Goal: Information Seeking & Learning: Learn about a topic

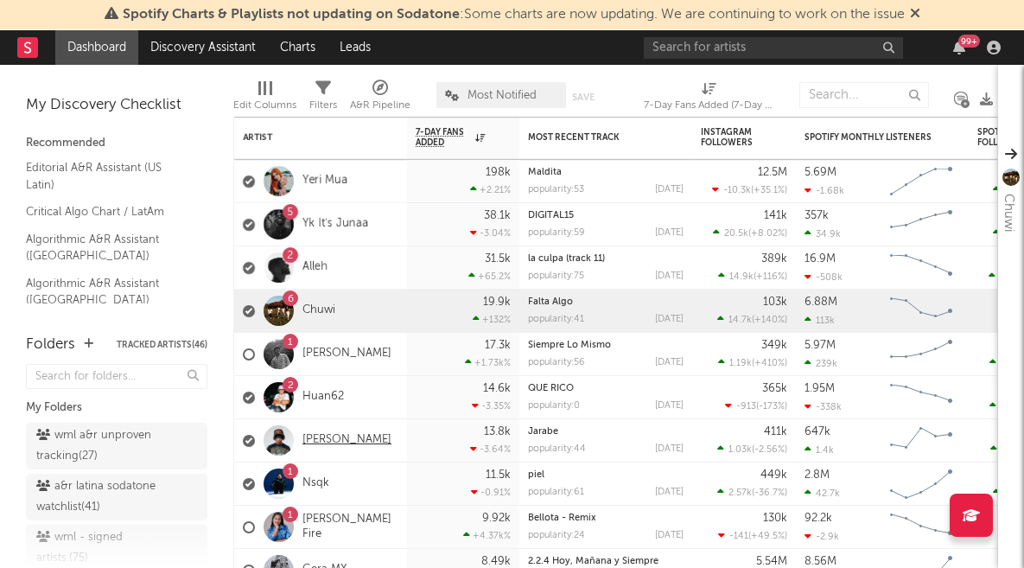
click at [321, 439] on link "[PERSON_NAME]" at bounding box center [347, 440] width 89 height 15
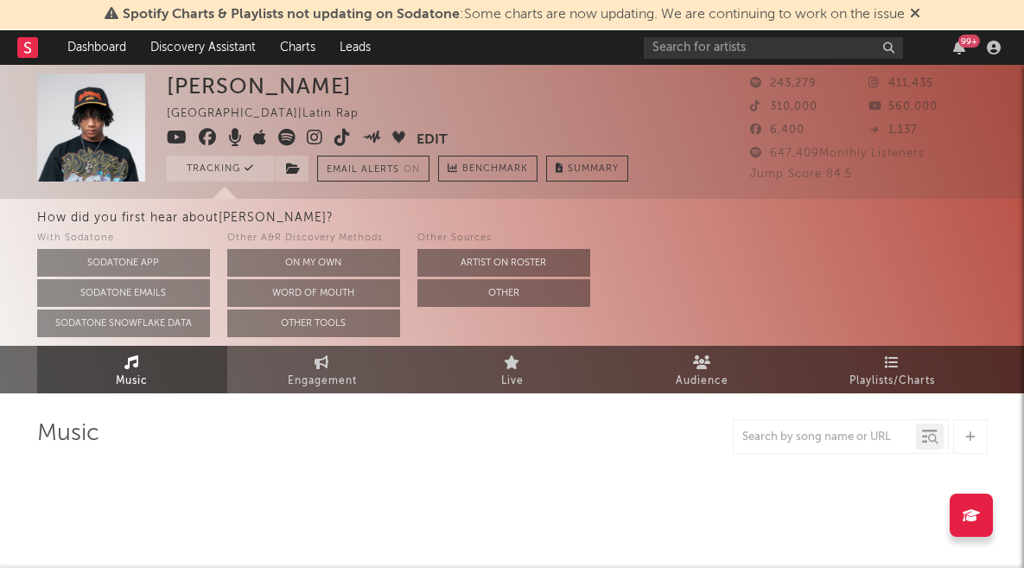
select select "6m"
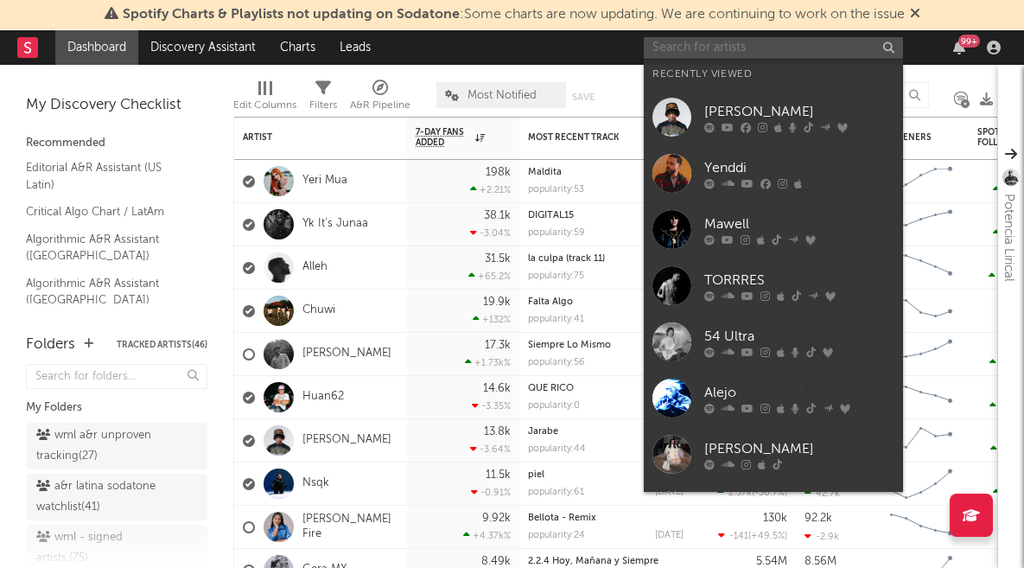
click at [682, 49] on input "text" at bounding box center [773, 48] width 259 height 22
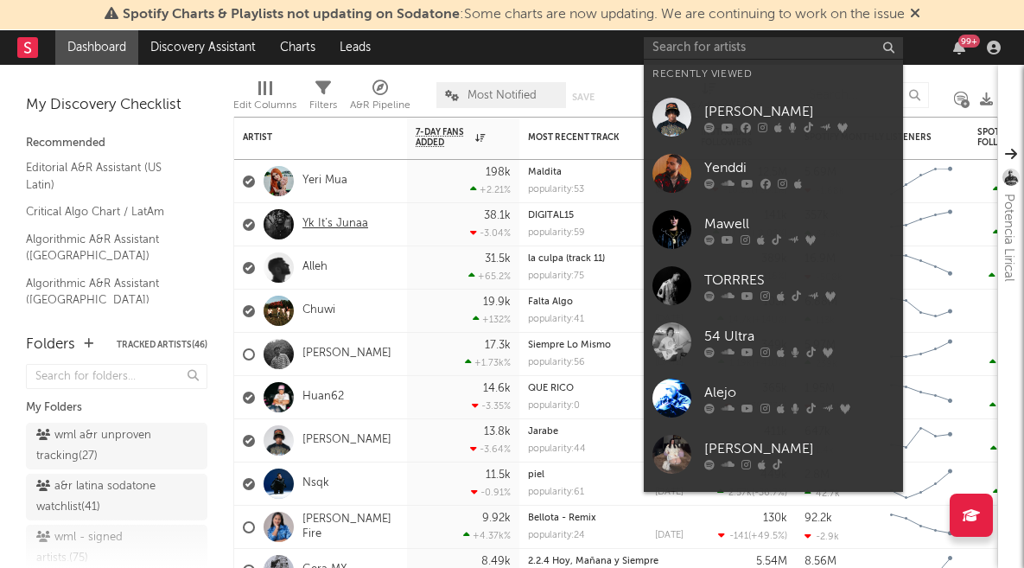
click at [339, 226] on link "Yk It’s Junaa" at bounding box center [336, 224] width 66 height 15
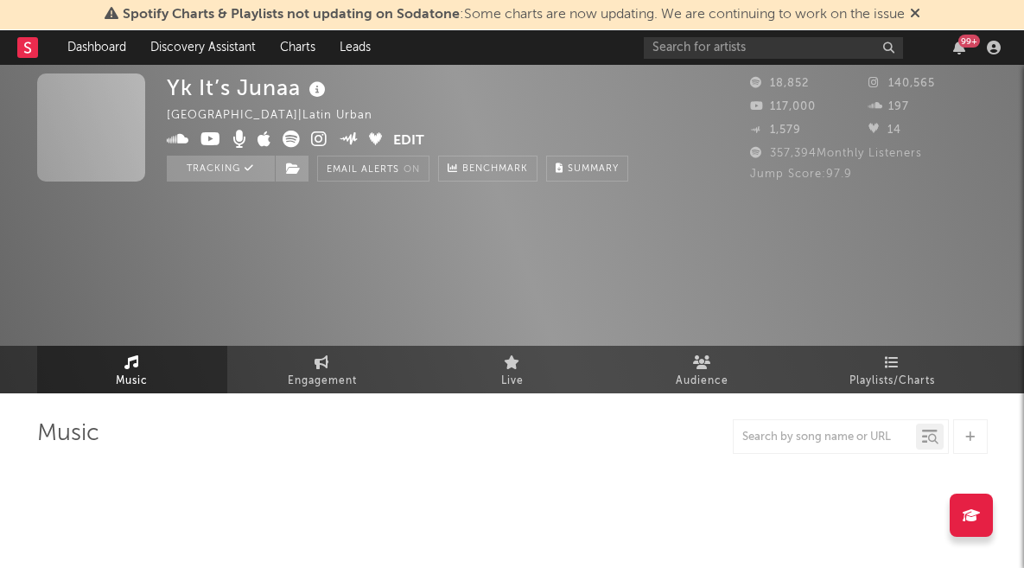
select select "1w"
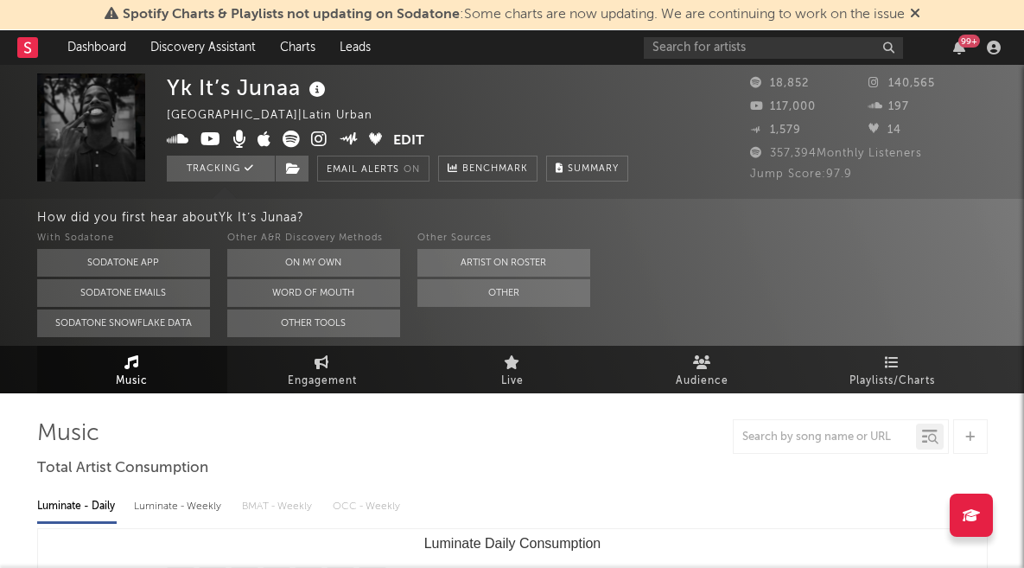
click at [294, 140] on icon at bounding box center [291, 139] width 17 height 17
click at [319, 145] on icon at bounding box center [319, 139] width 16 height 17
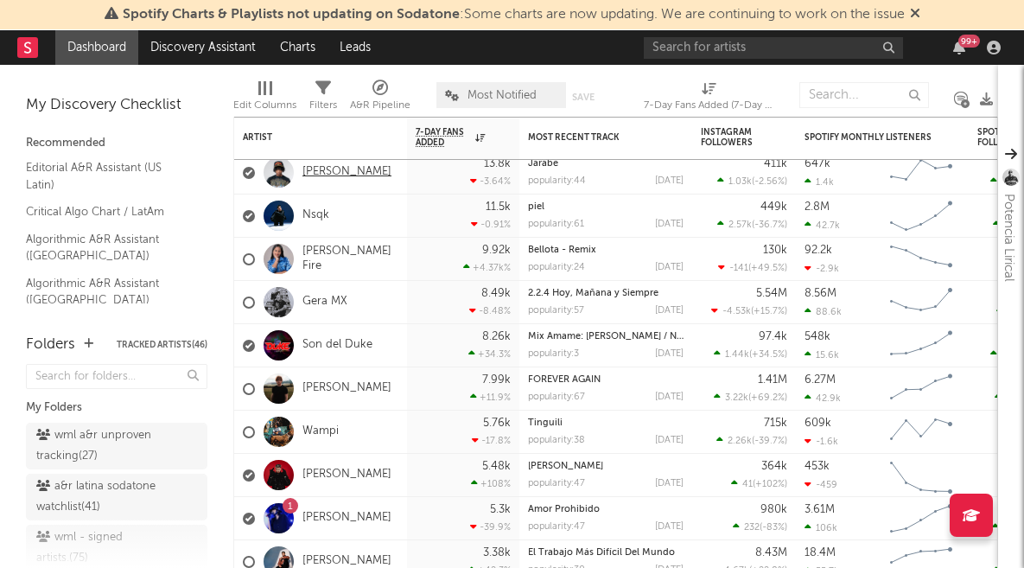
click at [329, 169] on link "[PERSON_NAME]" at bounding box center [347, 172] width 89 height 15
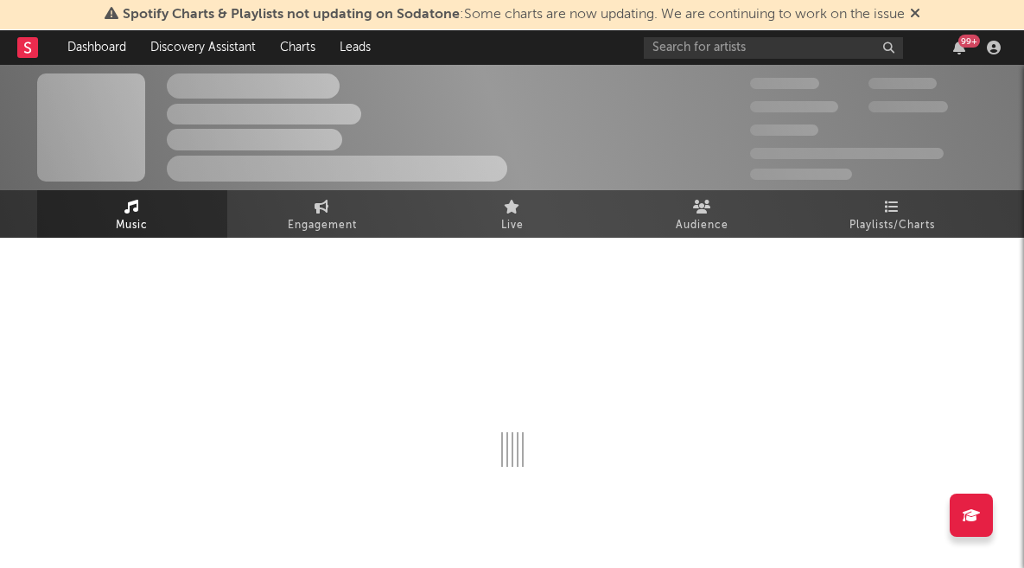
select select "6m"
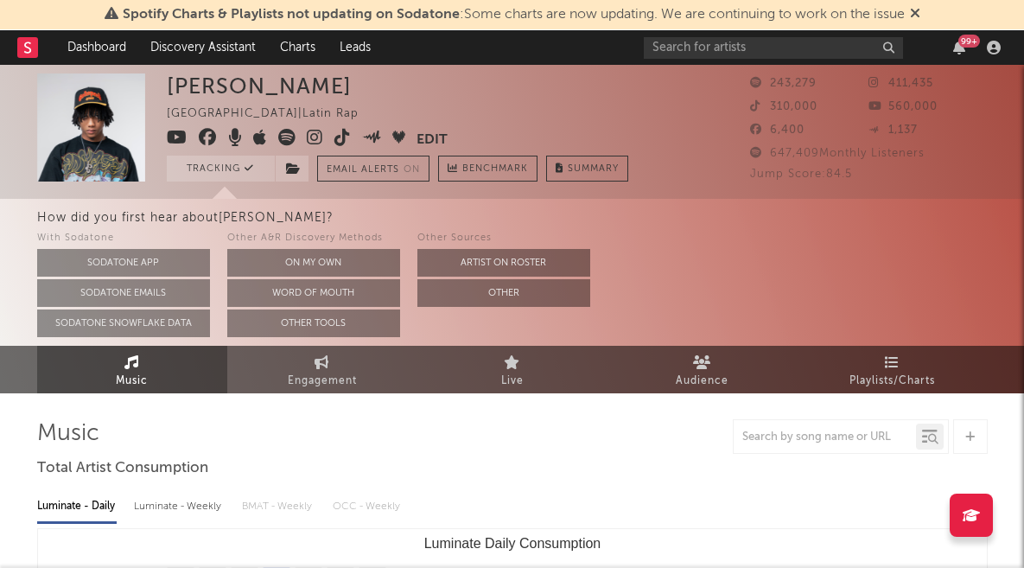
click at [286, 138] on icon at bounding box center [286, 137] width 17 height 17
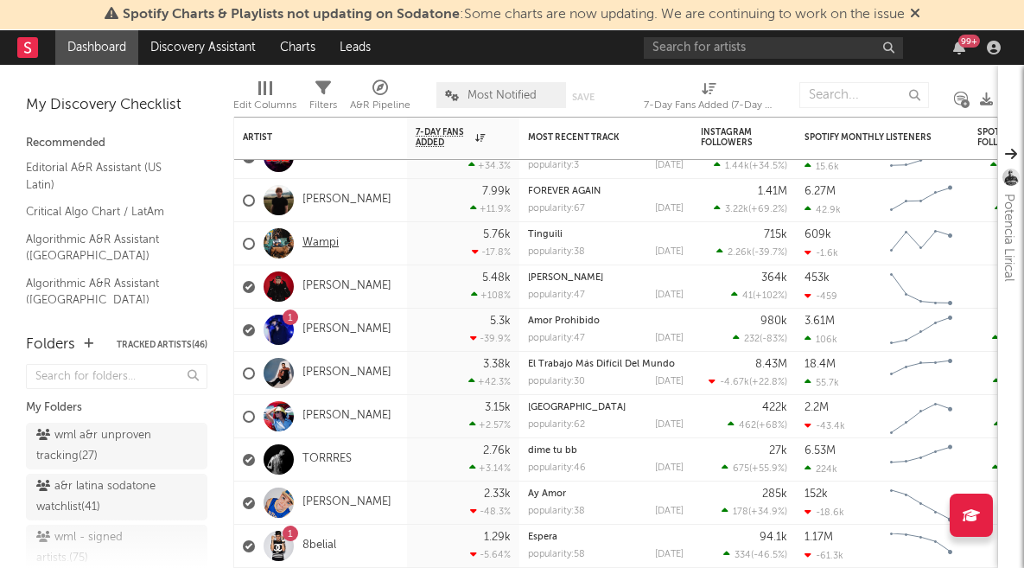
click at [314, 241] on link "Wampi" at bounding box center [321, 243] width 36 height 15
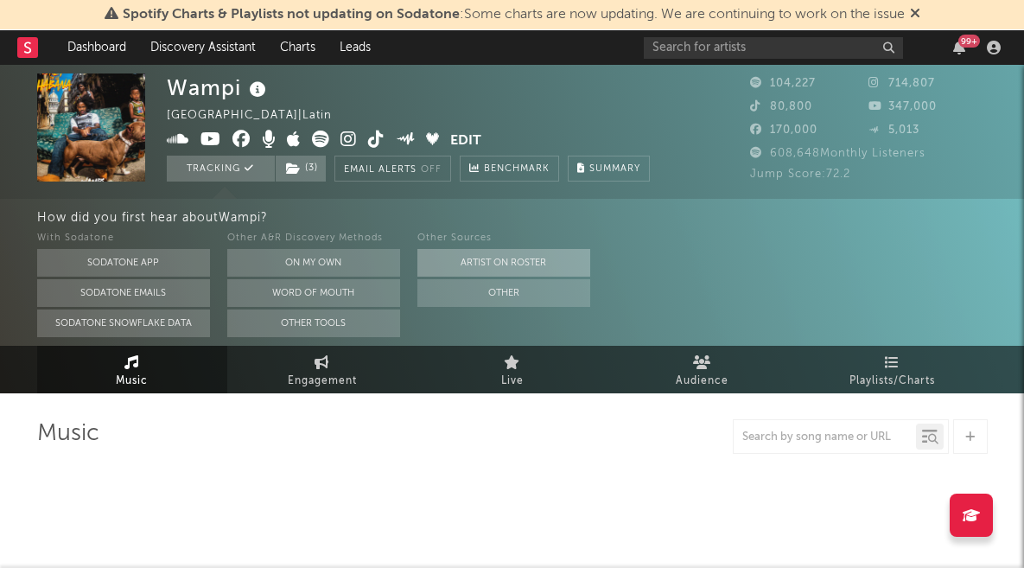
select select "6m"
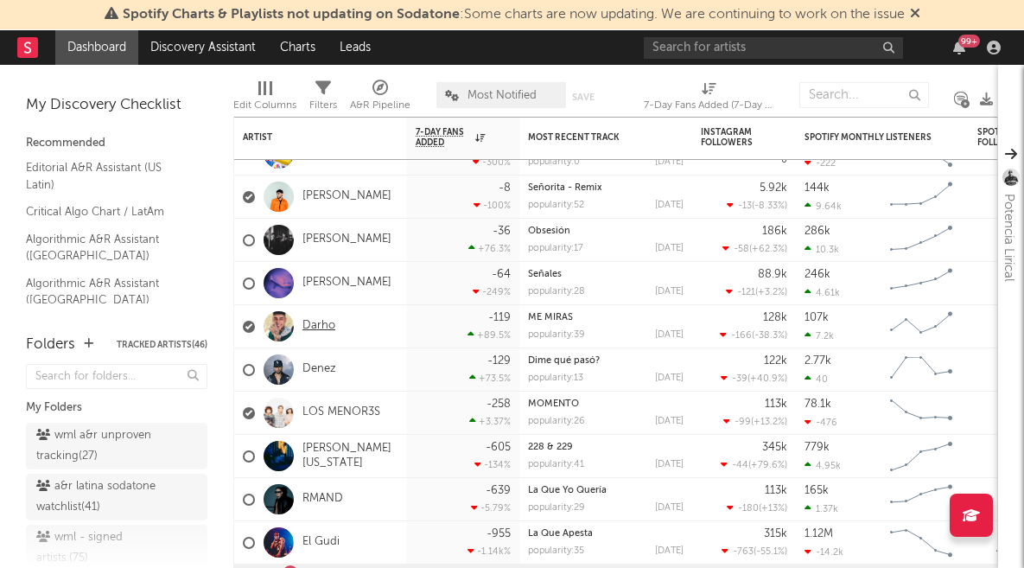
click at [311, 324] on link "Darho" at bounding box center [319, 326] width 33 height 15
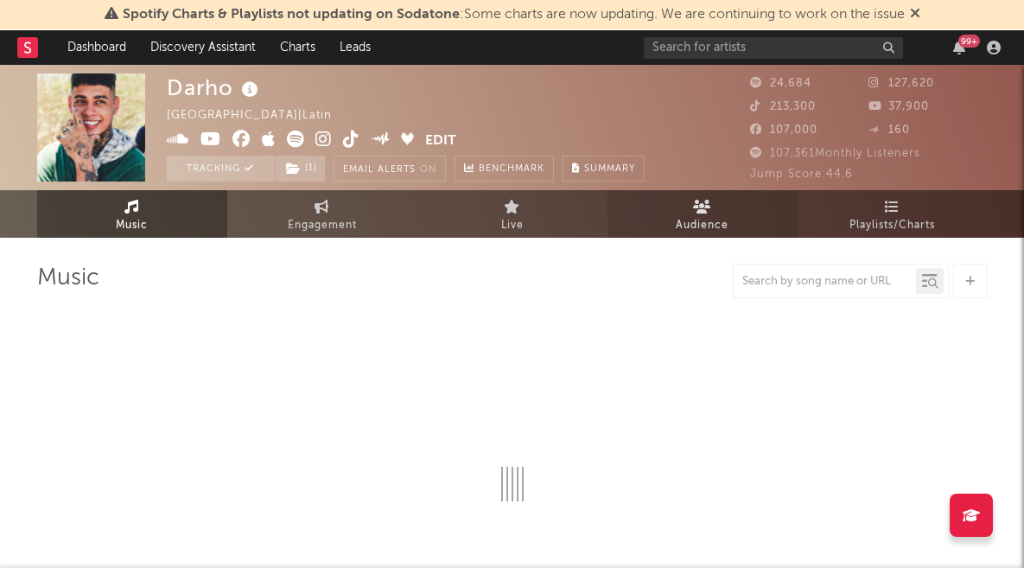
select select "6m"
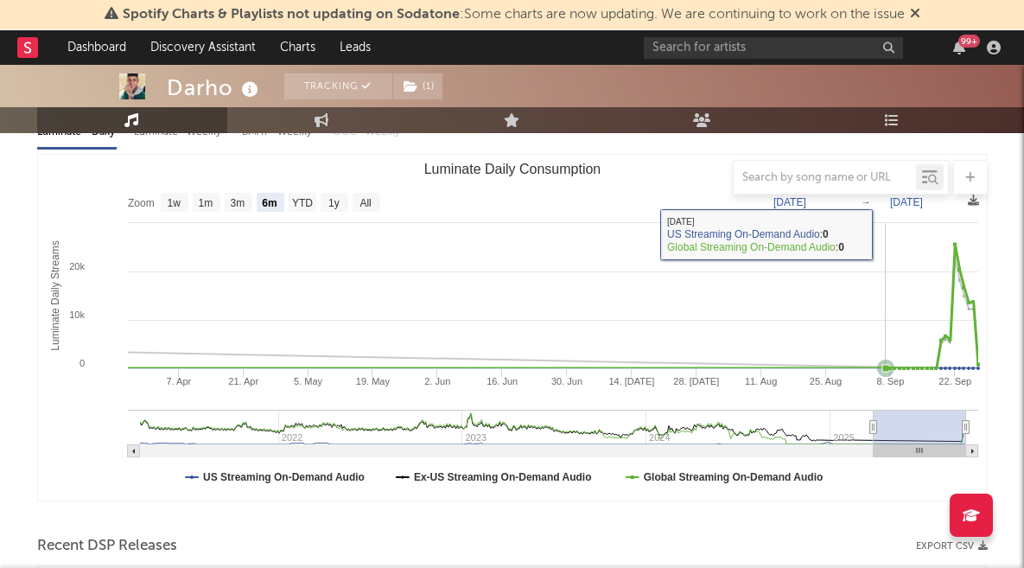
scroll to position [221, 0]
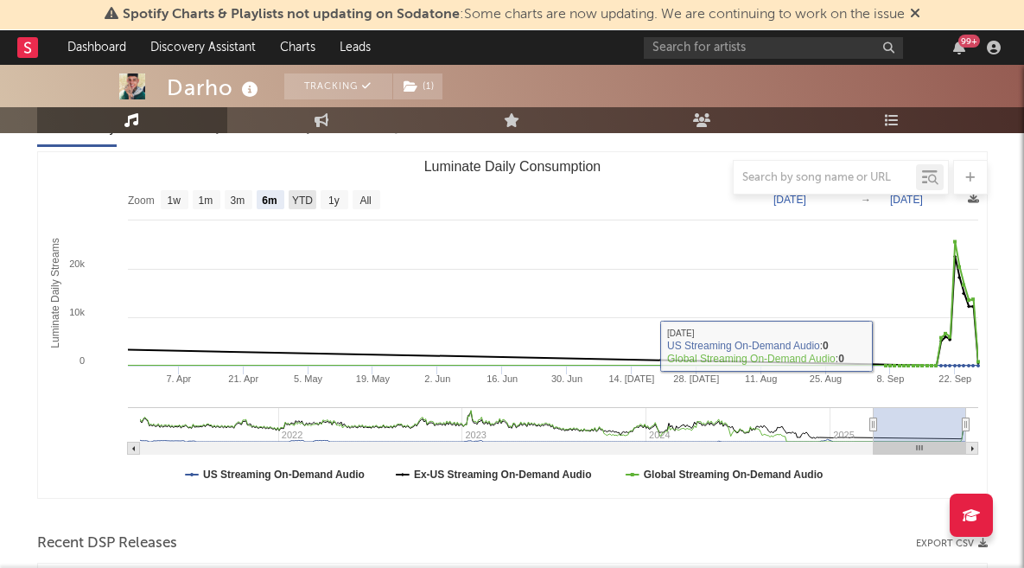
click at [302, 199] on text "YTD" at bounding box center [301, 201] width 21 height 12
select select "YTD"
type input "2025-01-01"
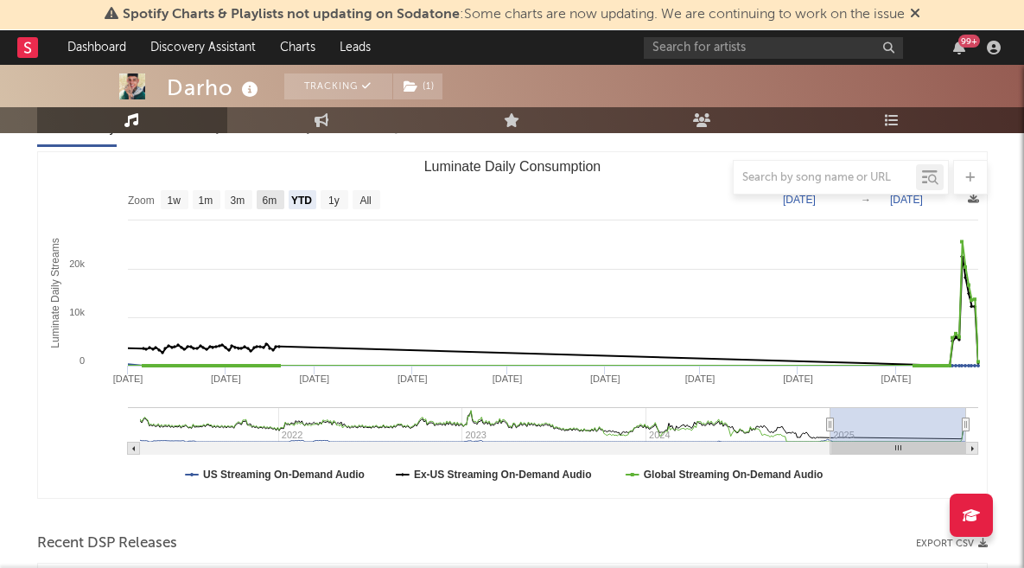
click at [271, 198] on text "6m" at bounding box center [269, 201] width 15 height 12
select select "6m"
type input "[DATE]"
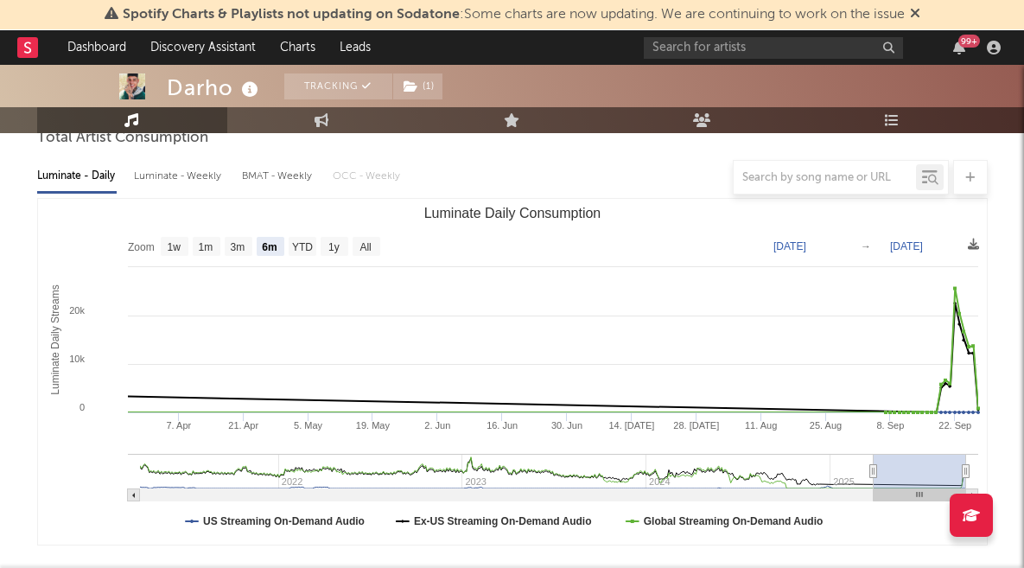
scroll to position [243, 0]
